Goal: Obtain resource: Download file/media

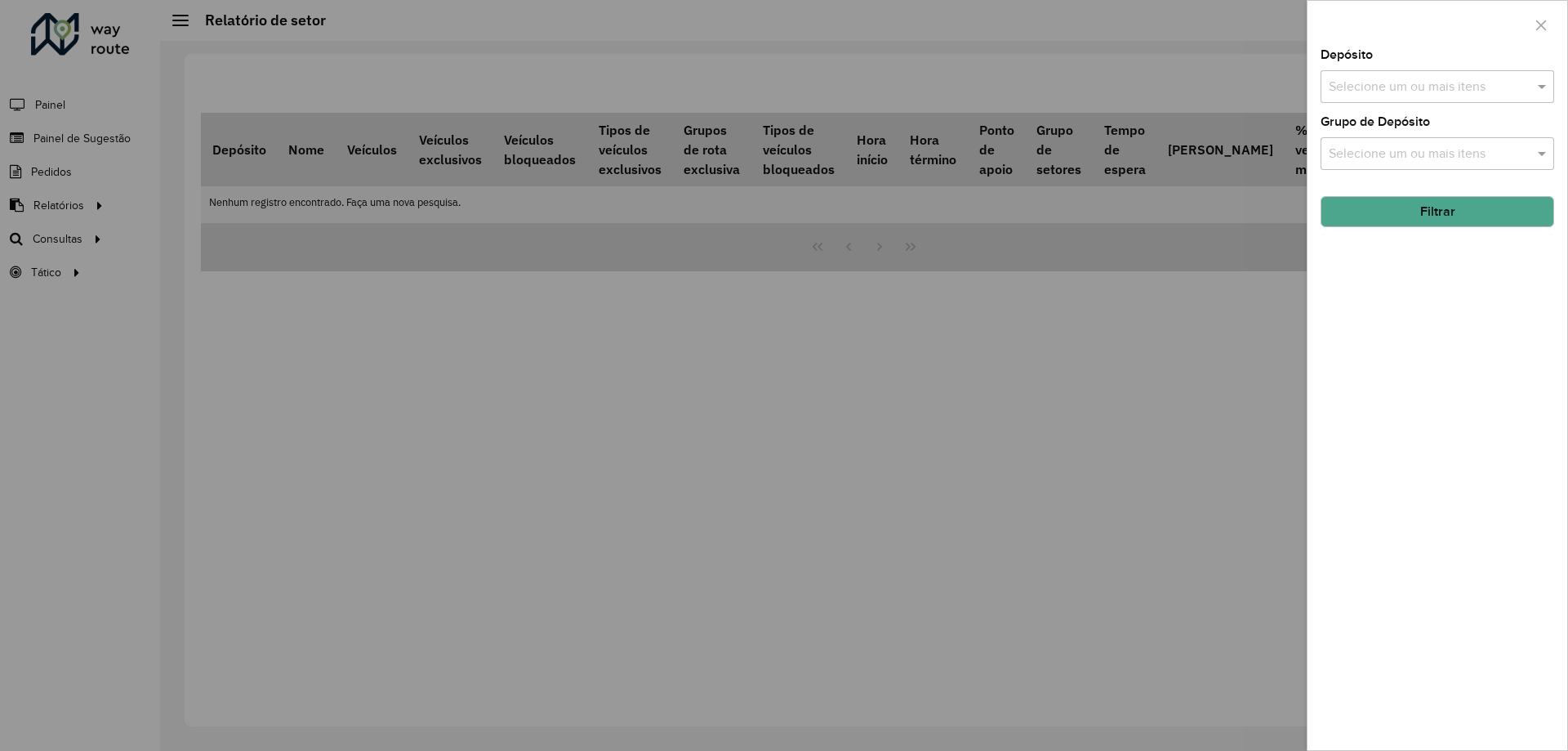
click at [363, 391] on div at bounding box center [784, 376] width 1568 height 751
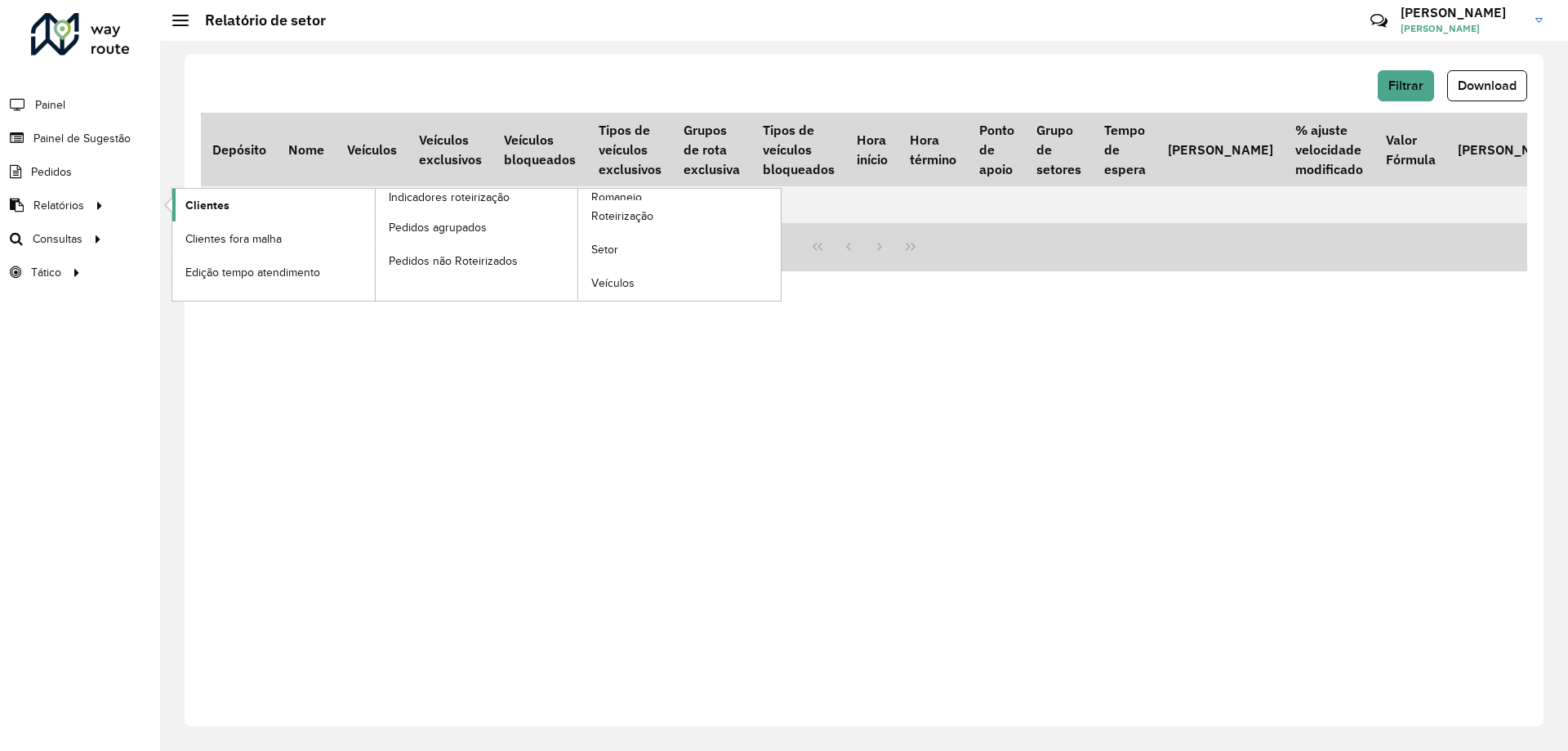
click at [242, 210] on link "Clientes" at bounding box center [273, 205] width 203 height 33
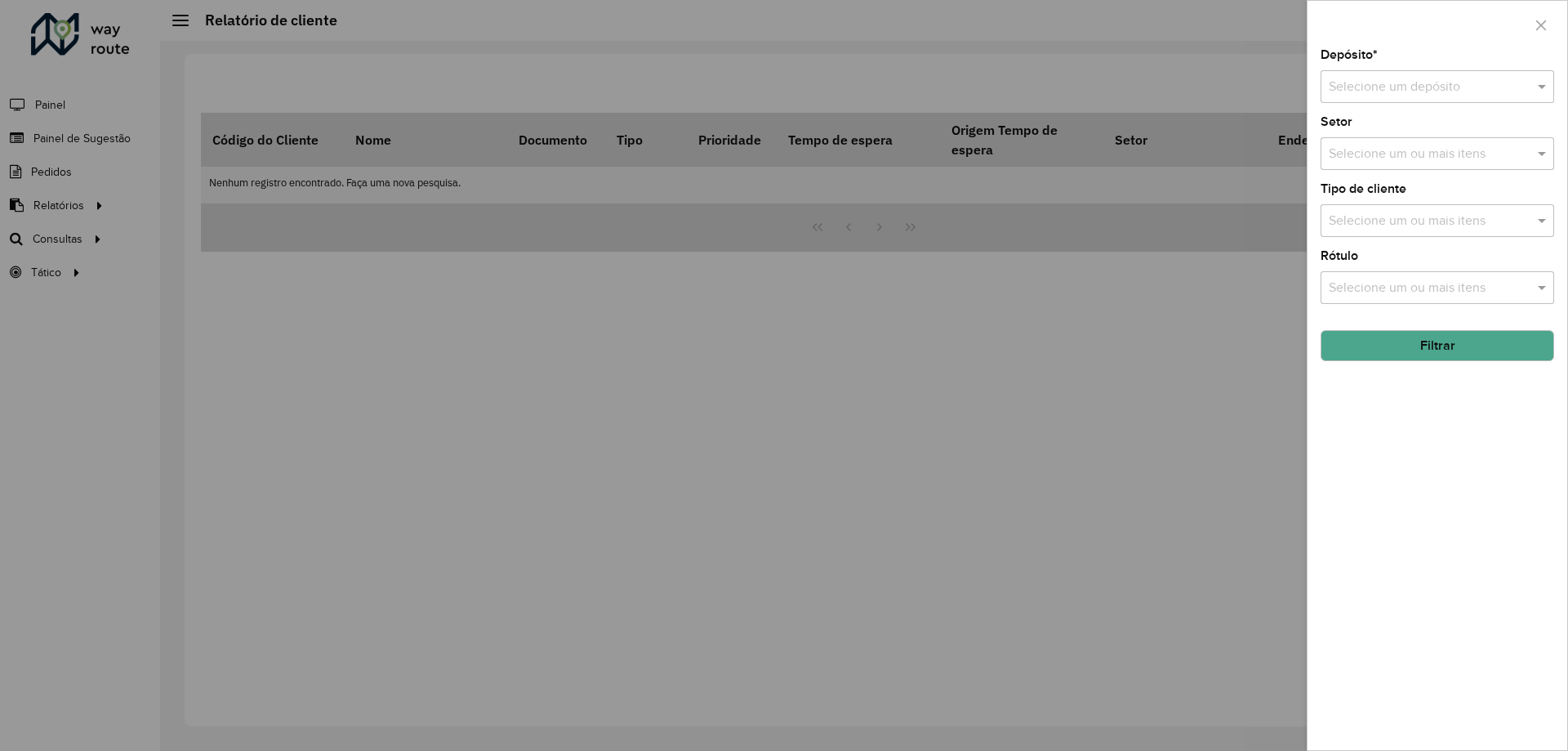
click at [1421, 91] on input "text" at bounding box center [1421, 87] width 185 height 19
click at [1395, 146] on div "CDD [GEOGRAPHIC_DATA]" at bounding box center [1437, 134] width 232 height 28
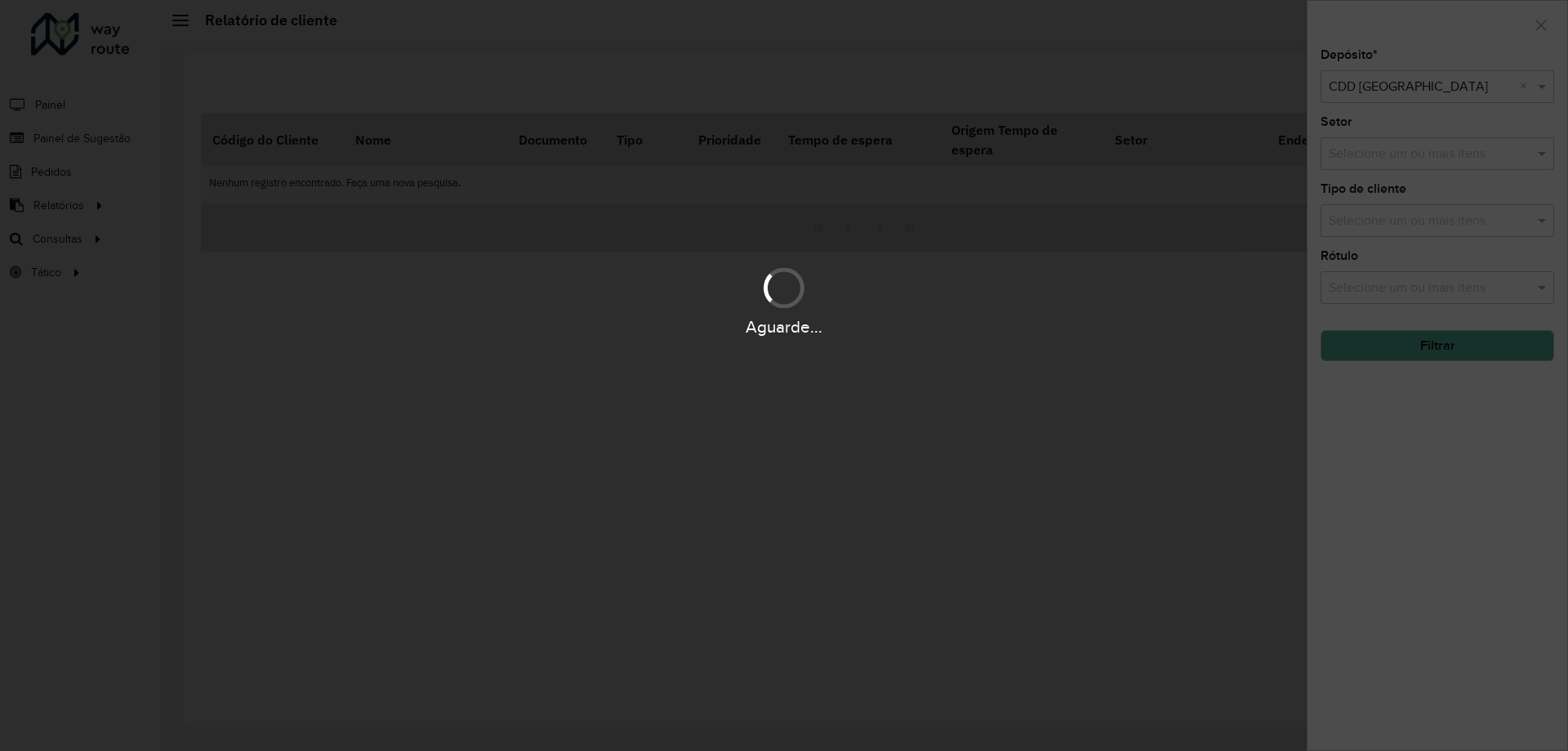
click at [1432, 348] on div "Aguarde..." at bounding box center [784, 376] width 1568 height 751
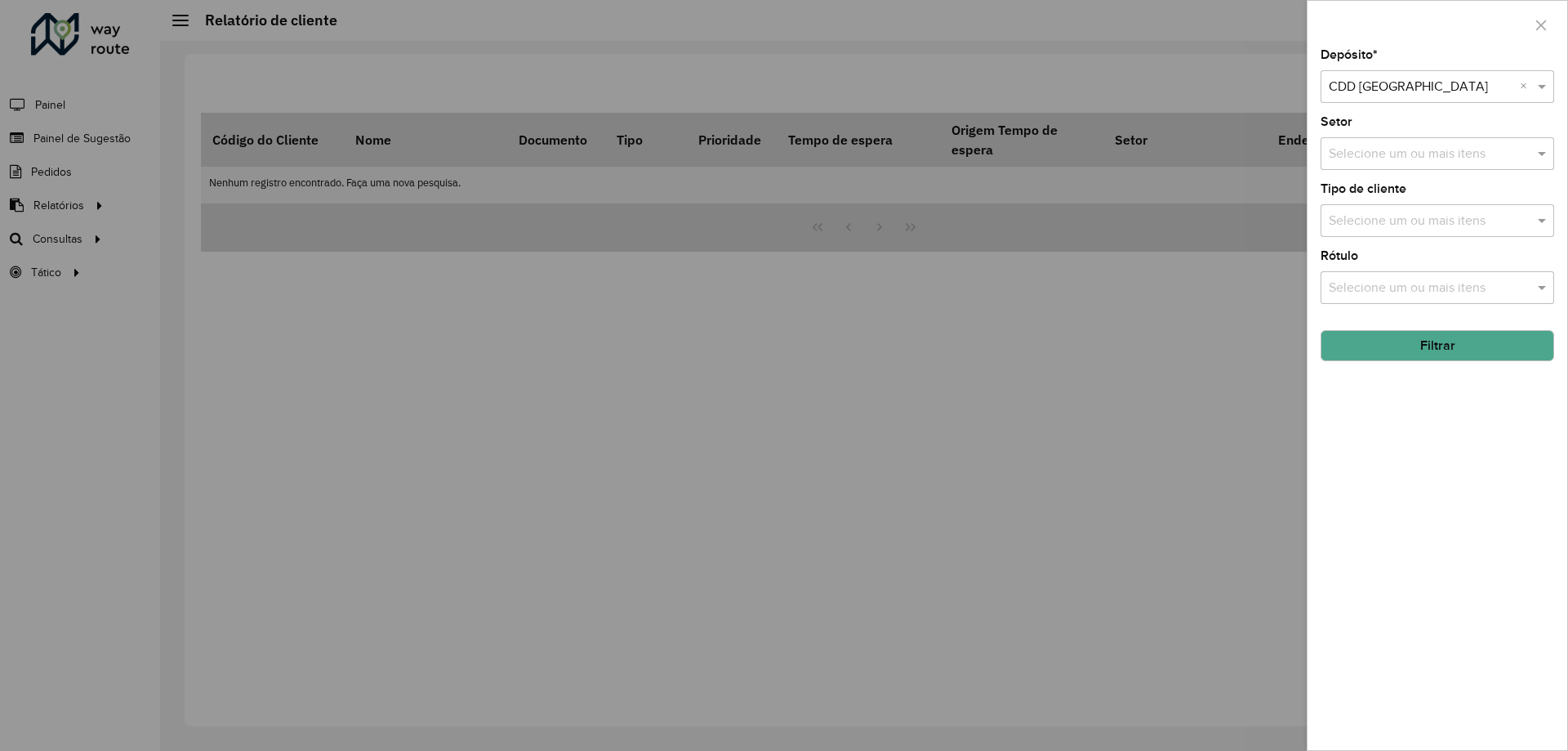
click at [1386, 335] on button "Filtrar" at bounding box center [1437, 345] width 234 height 31
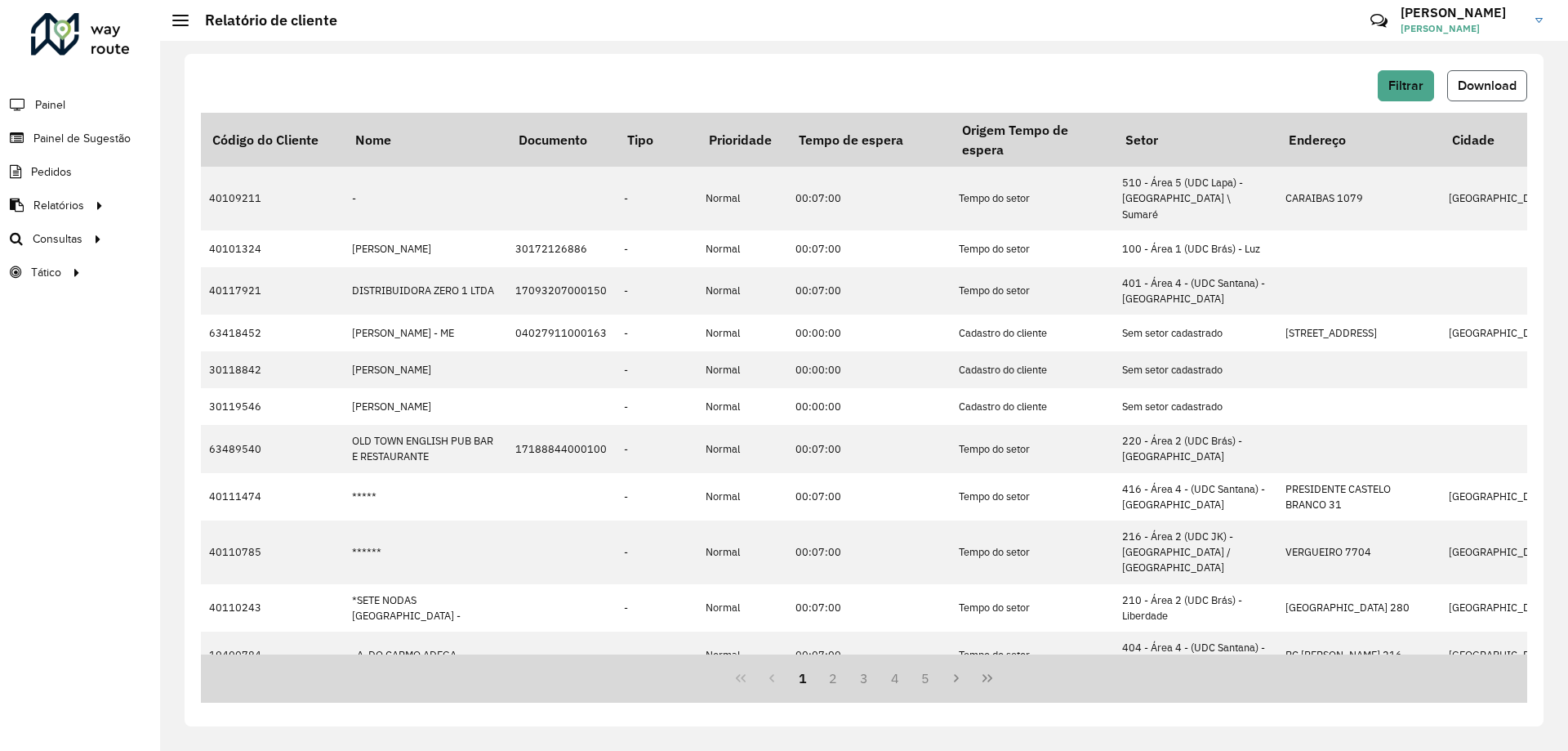
click at [1498, 87] on span "Download" at bounding box center [1487, 86] width 58 height 14
